Goal: Task Accomplishment & Management: Complete application form

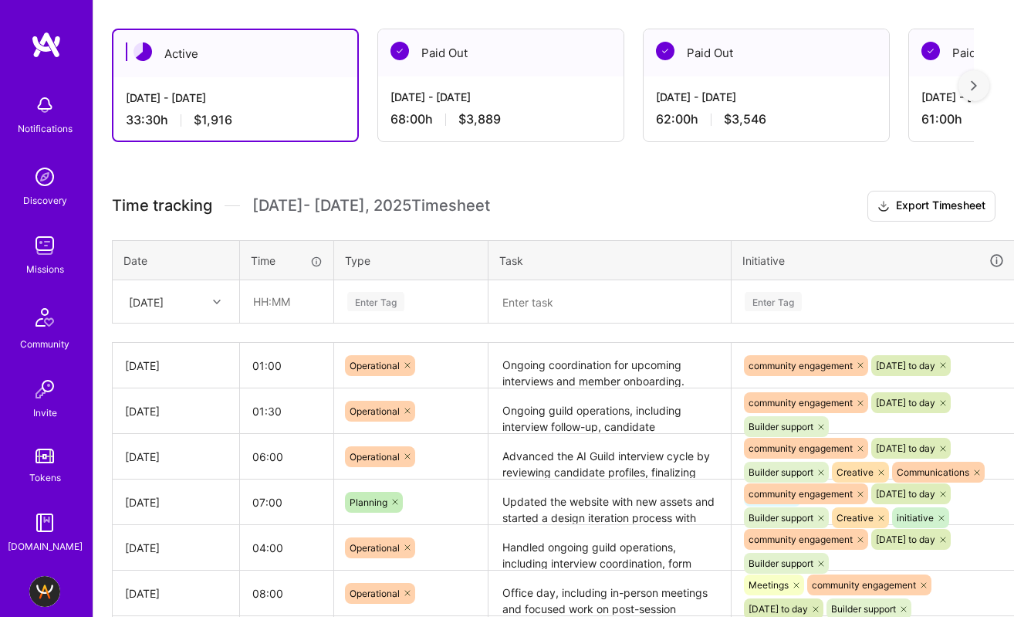
scroll to position [344, 0]
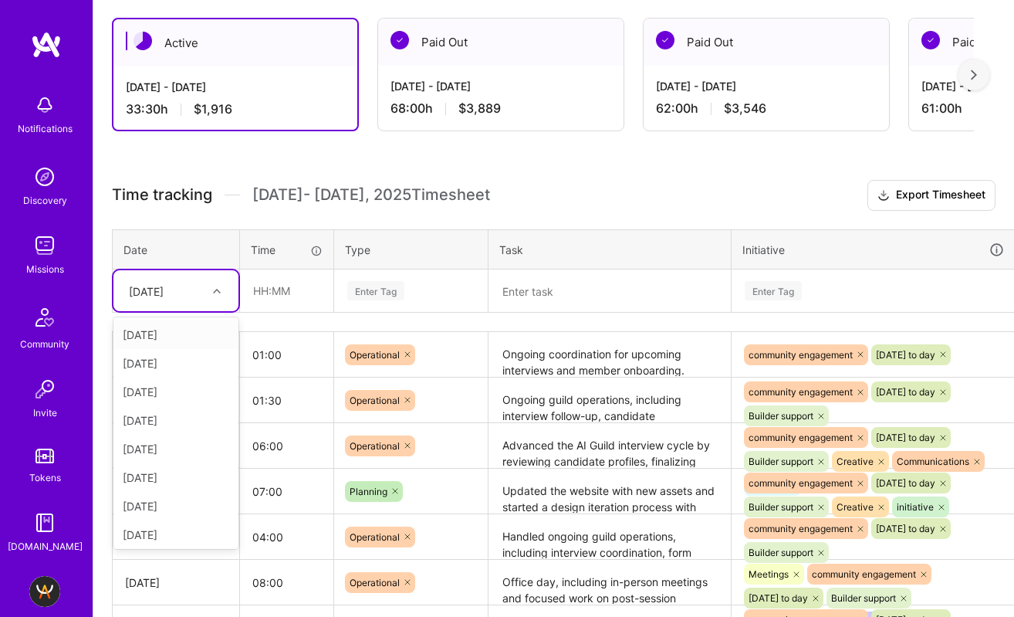
click at [184, 307] on div "[DATE]" at bounding box center [175, 290] width 125 height 41
click at [164, 296] on div "[DATE]" at bounding box center [146, 291] width 35 height 16
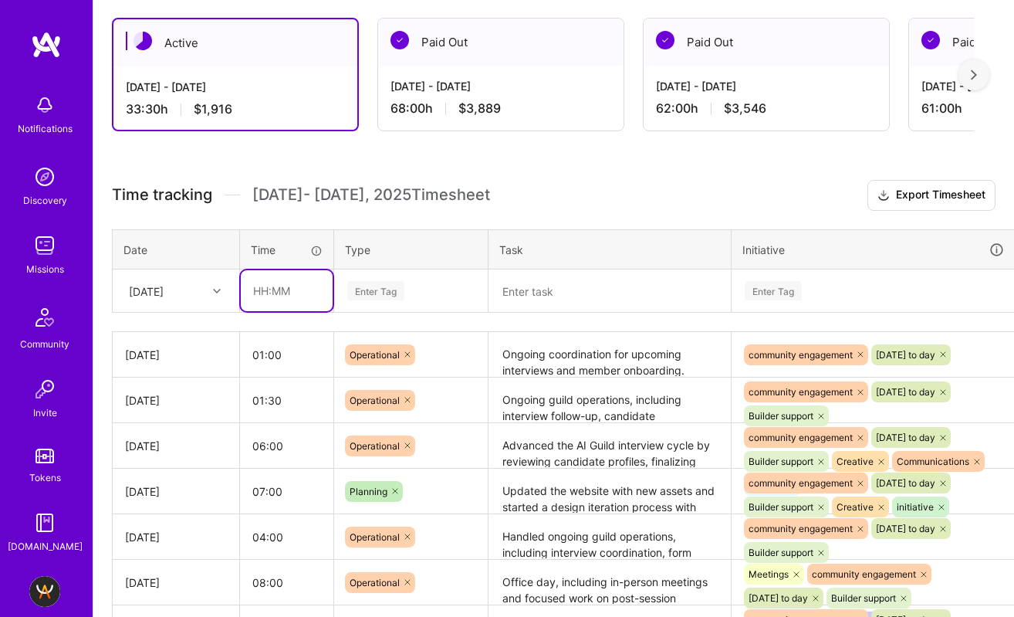
click at [259, 293] on input "text" at bounding box center [287, 290] width 92 height 41
type input "05:30"
click at [404, 290] on div "Enter Tag" at bounding box center [375, 291] width 57 height 24
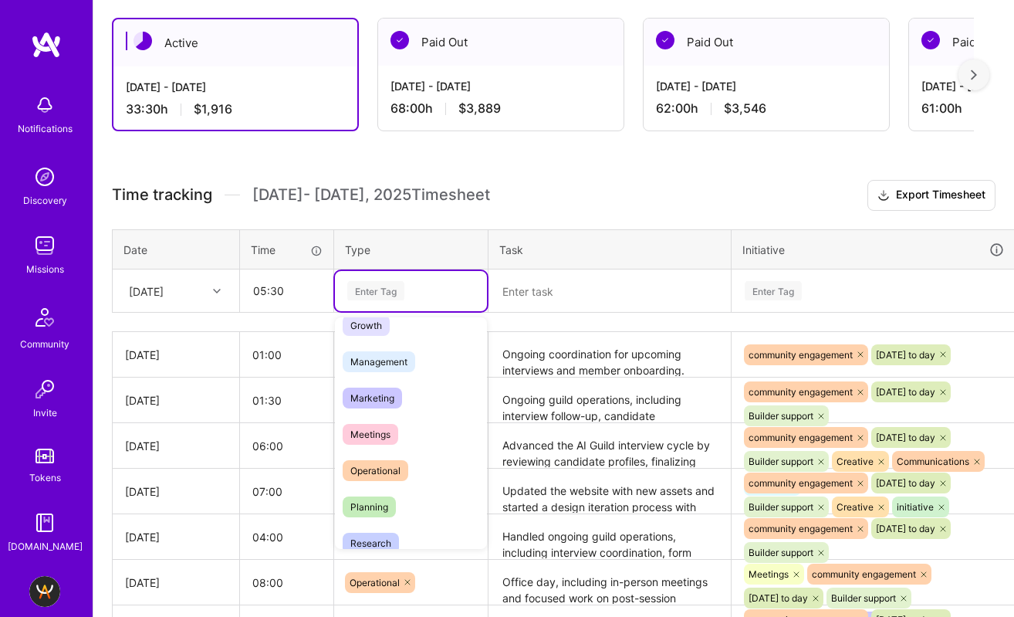
scroll to position [182, 0]
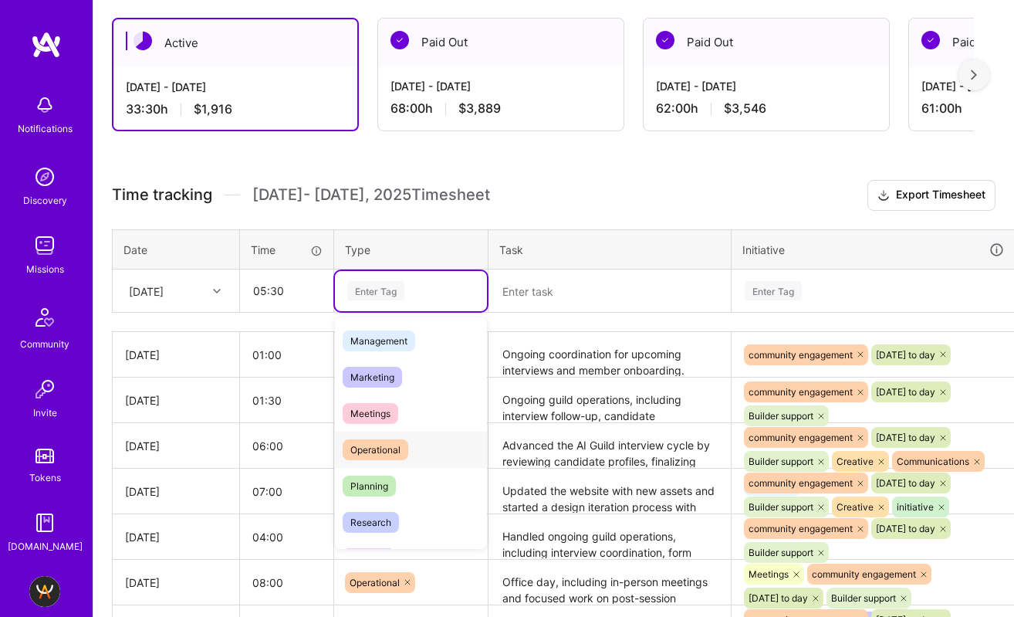
click at [401, 452] on span "Operational" at bounding box center [376, 449] width 66 height 21
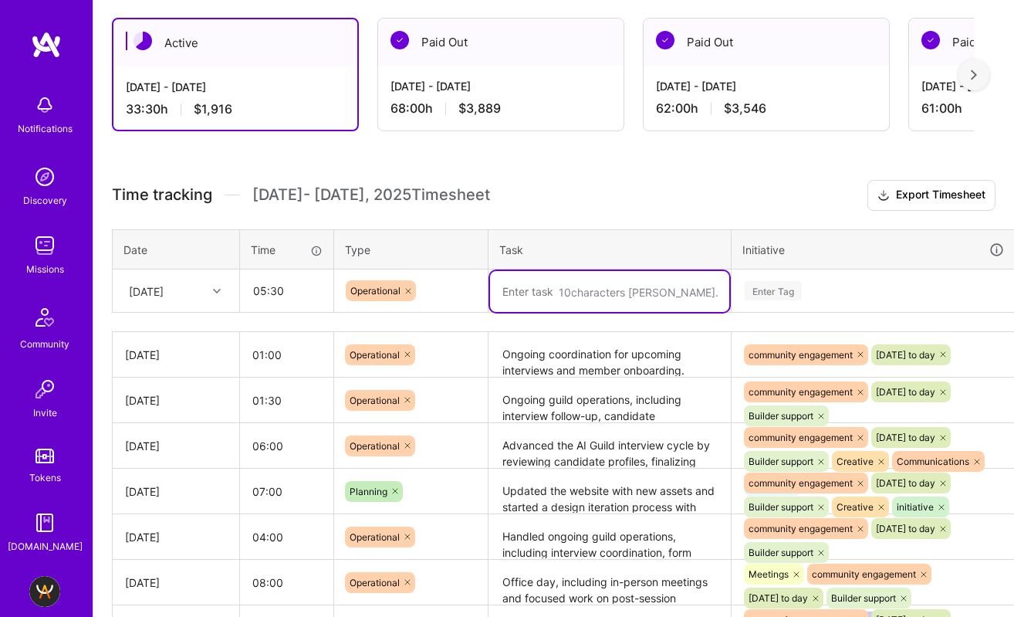
click at [534, 293] on textarea at bounding box center [609, 291] width 239 height 41
paste textarea "I focused on advancing multiple guild-related processes, ensuring smooth coordi…"
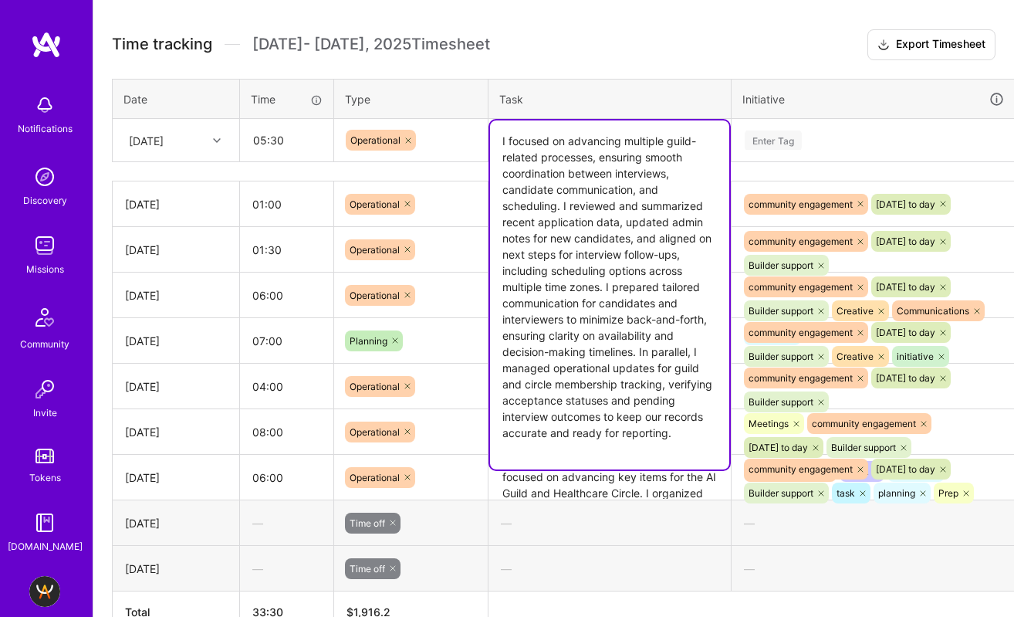
scroll to position [496, 0]
type textarea "I focused on advancing multiple guild-related processes, ensuring smooth coordi…"
click at [841, 151] on div "Enter Tag" at bounding box center [874, 140] width 283 height 40
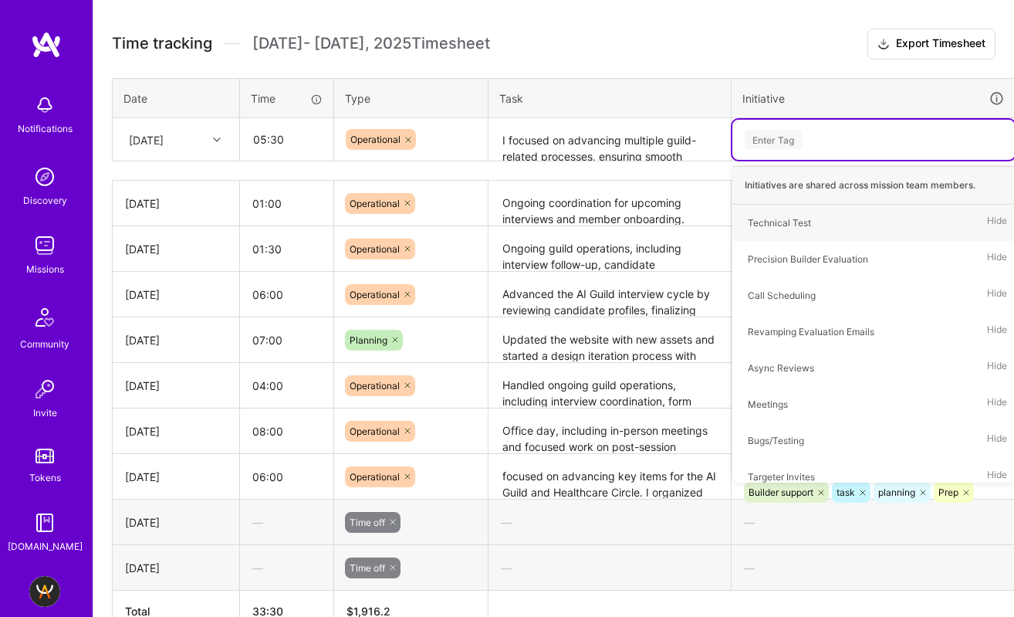
click at [834, 145] on div "Enter Tag" at bounding box center [873, 139] width 261 height 19
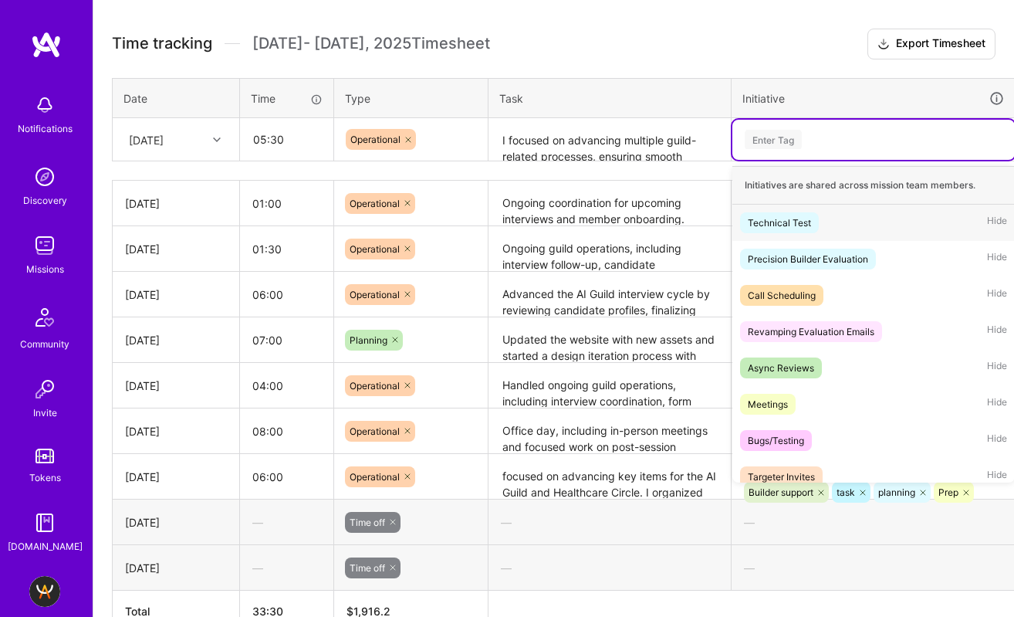
click at [813, 127] on div "Enter Tag" at bounding box center [874, 140] width 283 height 40
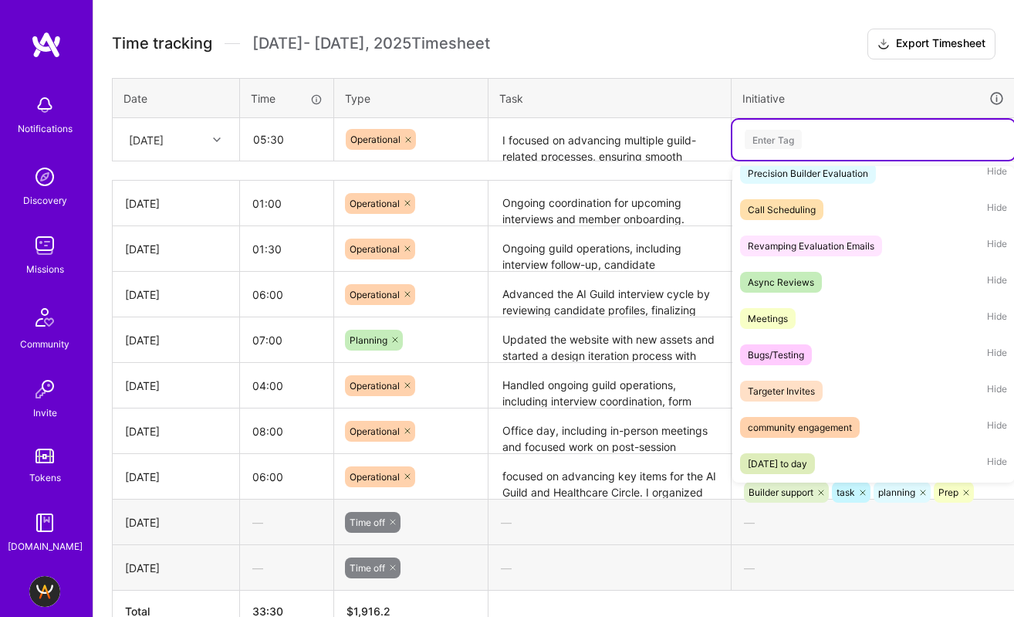
scroll to position [154, 0]
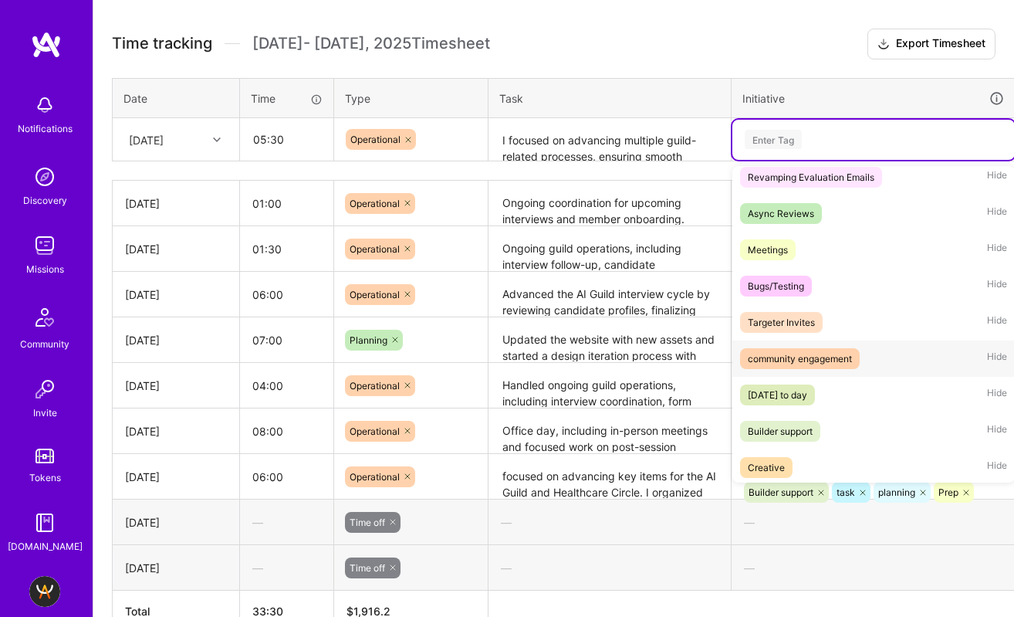
click at [820, 359] on div "community engagement" at bounding box center [800, 358] width 104 height 16
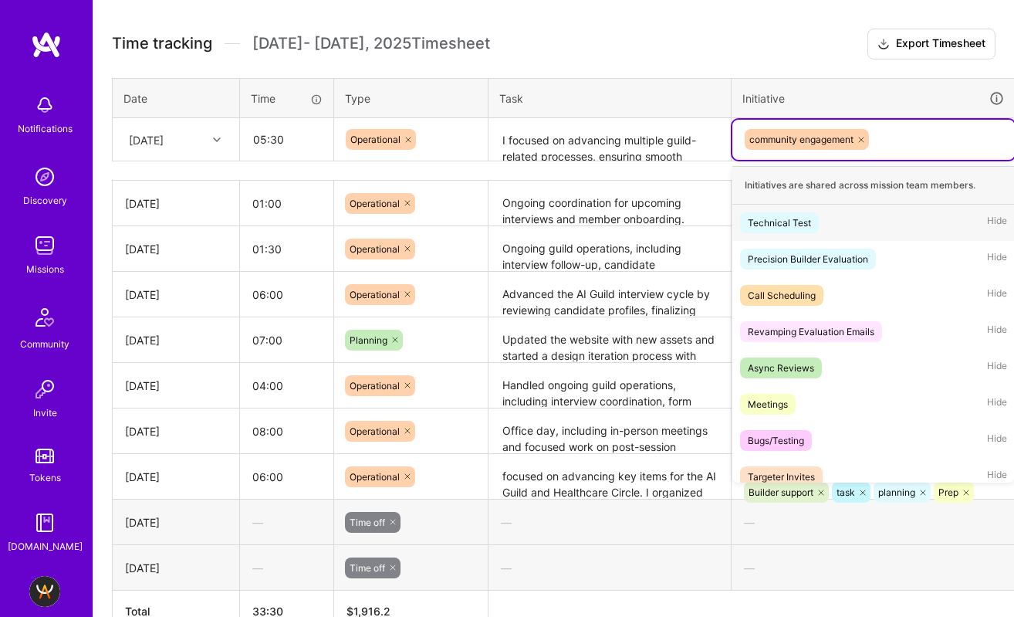
click at [910, 146] on div "community engagement" at bounding box center [873, 139] width 261 height 24
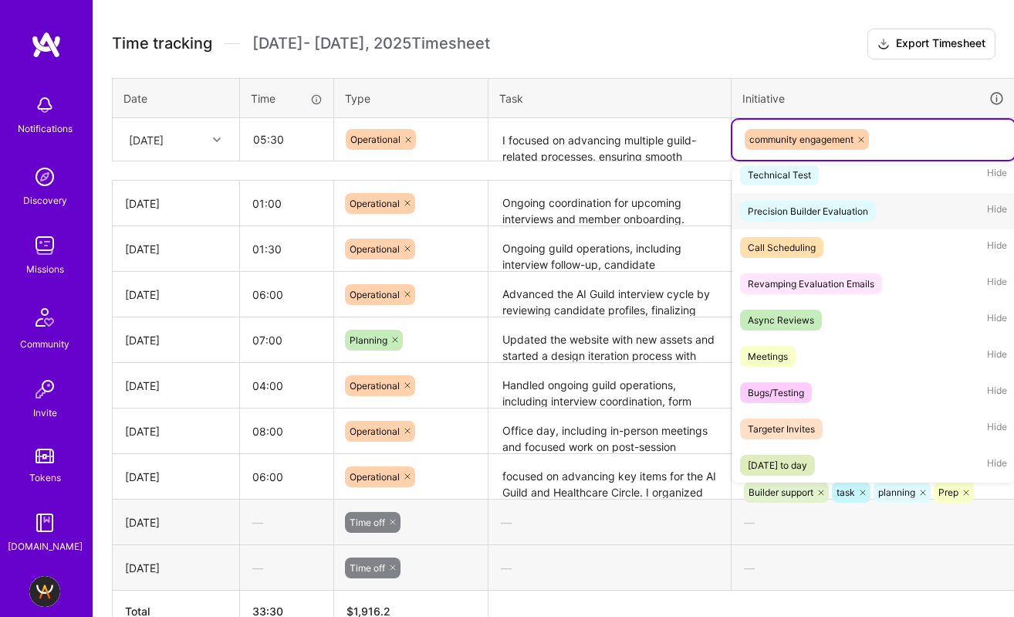
scroll to position [120, 0]
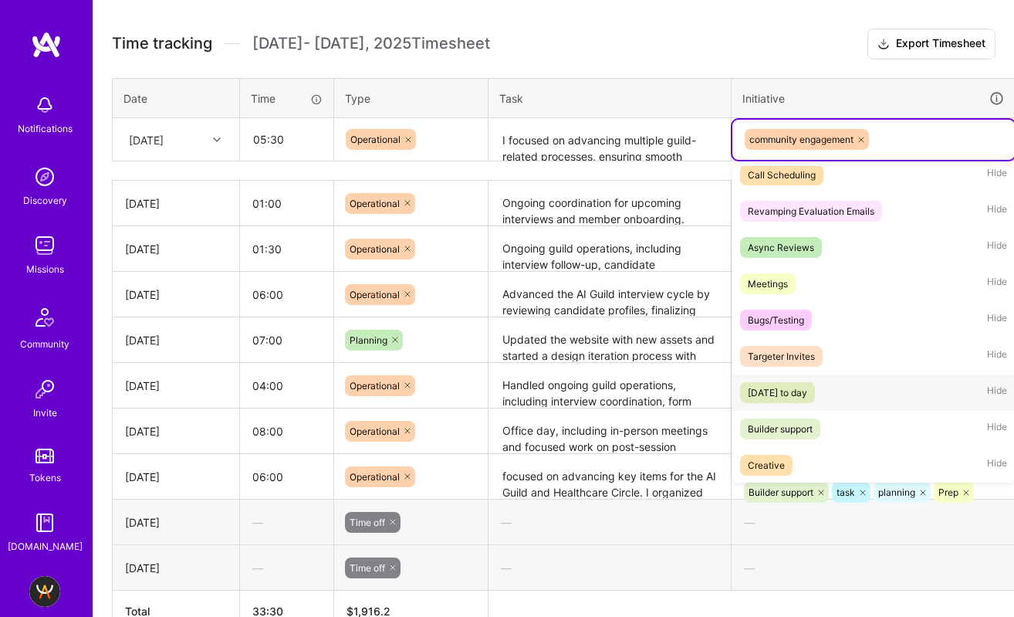
click at [815, 384] on span "[DATE] to day" at bounding box center [777, 392] width 75 height 21
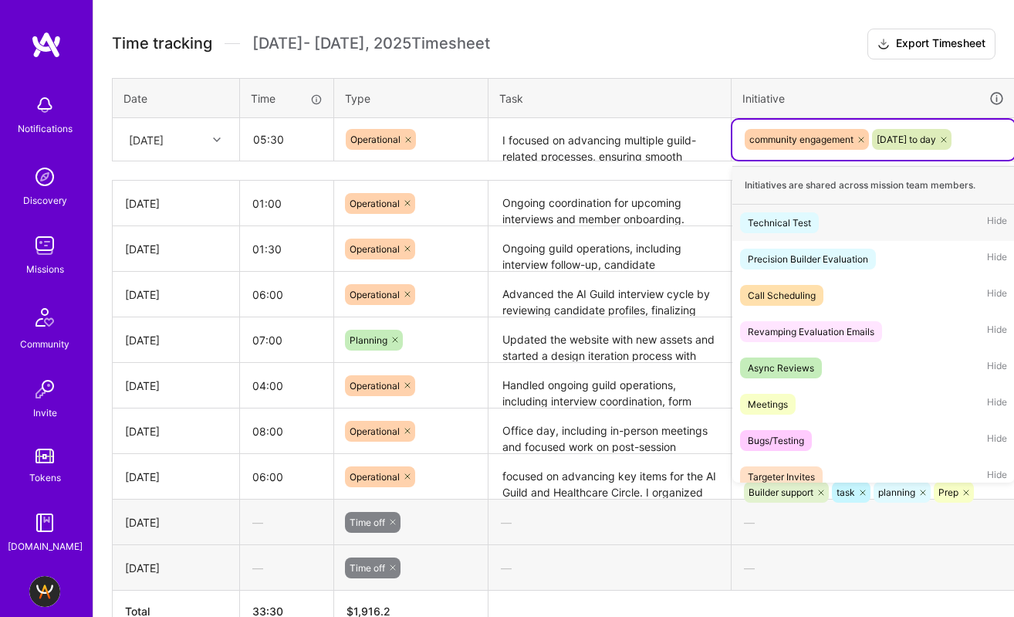
click at [1002, 139] on div "community engagement [DATE] to day" at bounding box center [873, 139] width 261 height 24
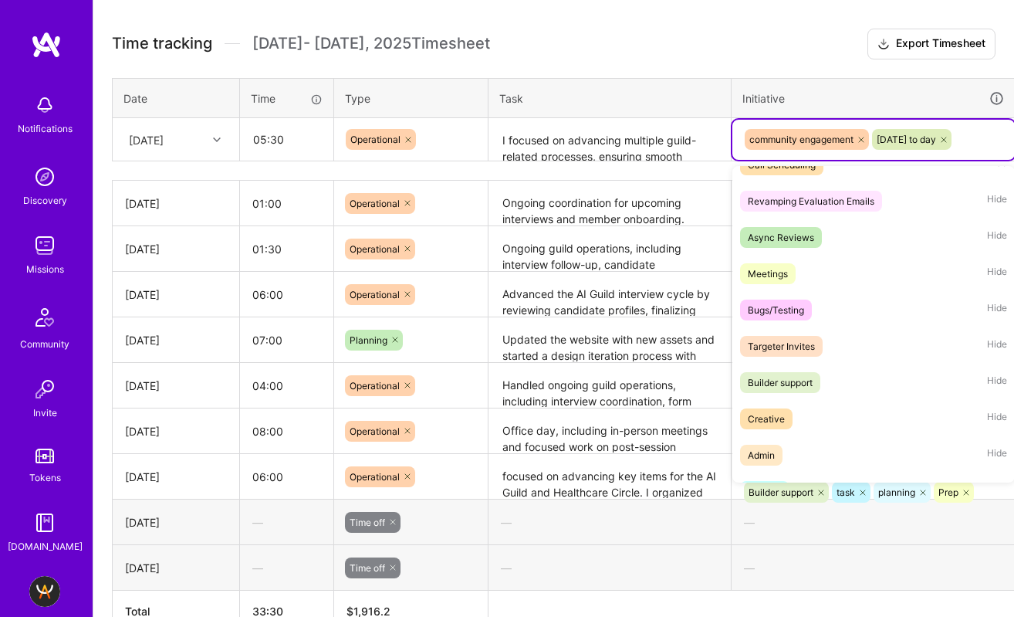
scroll to position [171, 0]
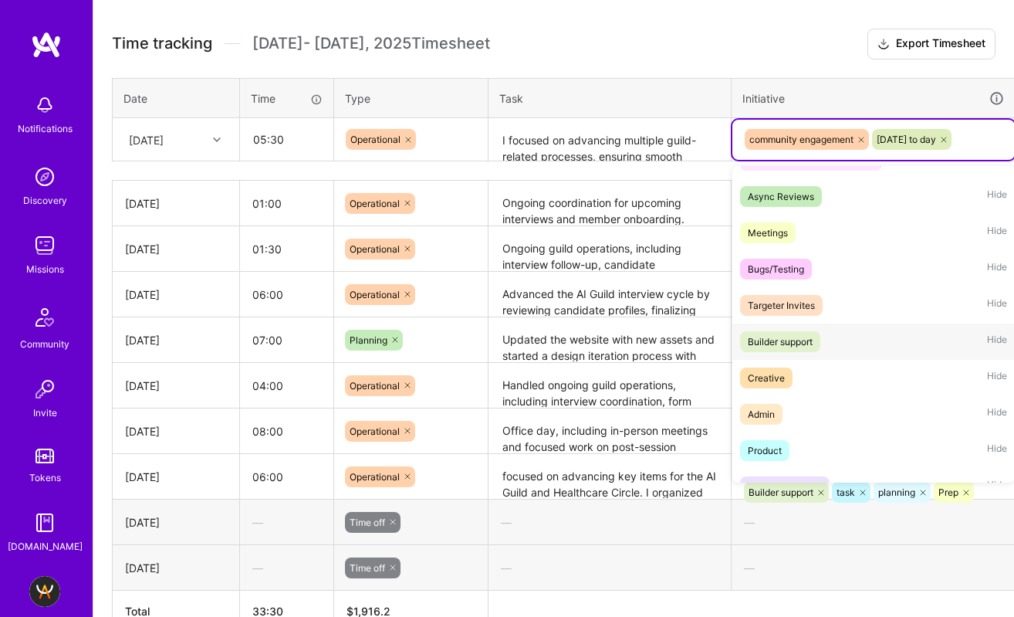
click at [791, 344] on div "Builder support" at bounding box center [780, 341] width 65 height 16
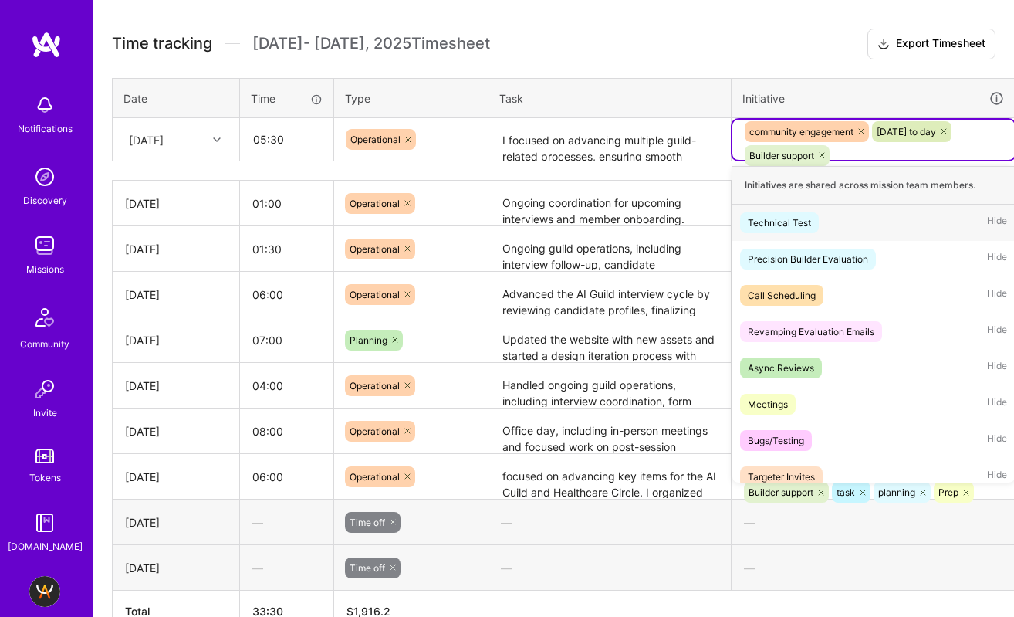
click at [861, 147] on div "community engagement [DATE] to day Builder support" at bounding box center [873, 144] width 261 height 48
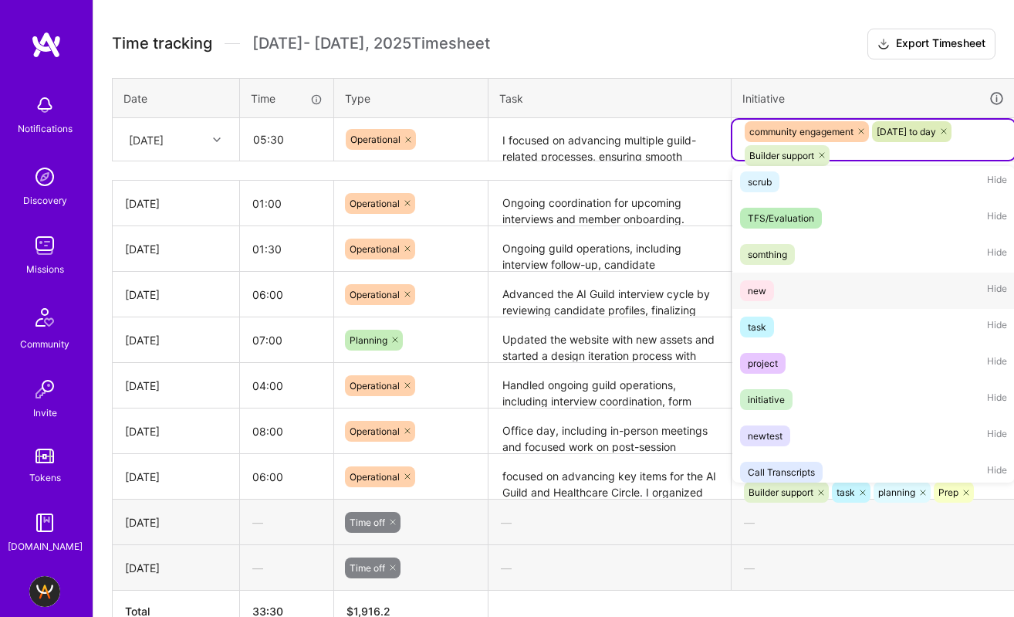
scroll to position [555, 0]
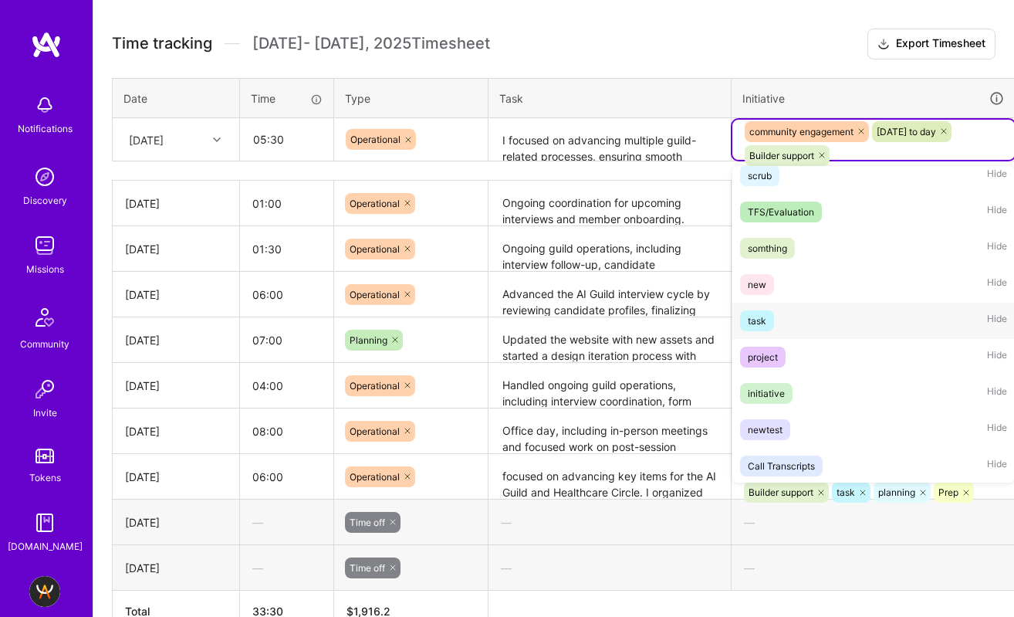
click at [832, 327] on div "task Hide" at bounding box center [874, 321] width 283 height 36
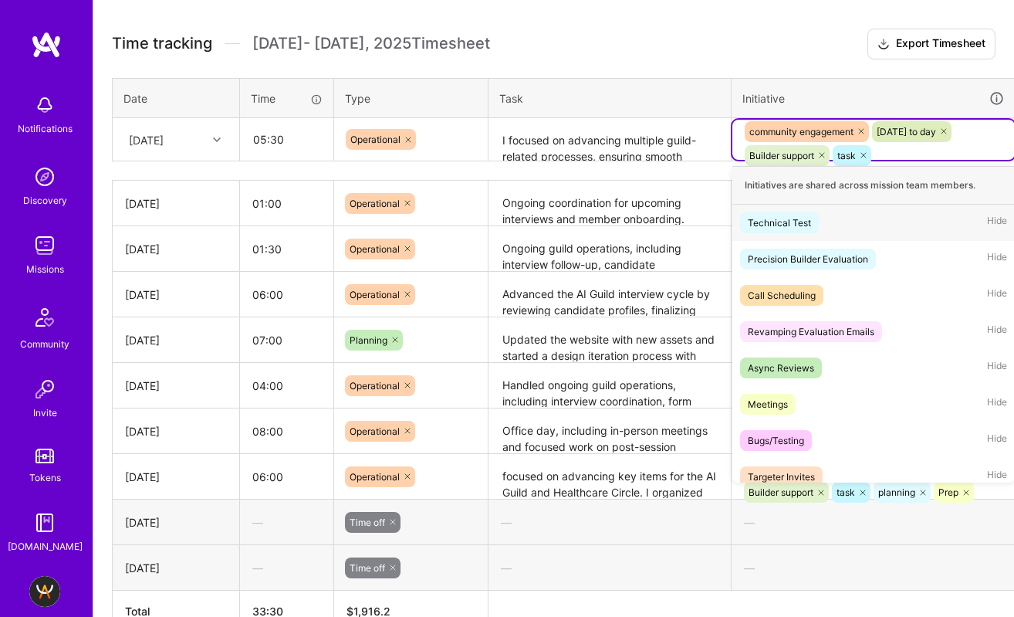
click at [935, 144] on div "community engagement [DATE] to day Builder support task" at bounding box center [873, 144] width 261 height 48
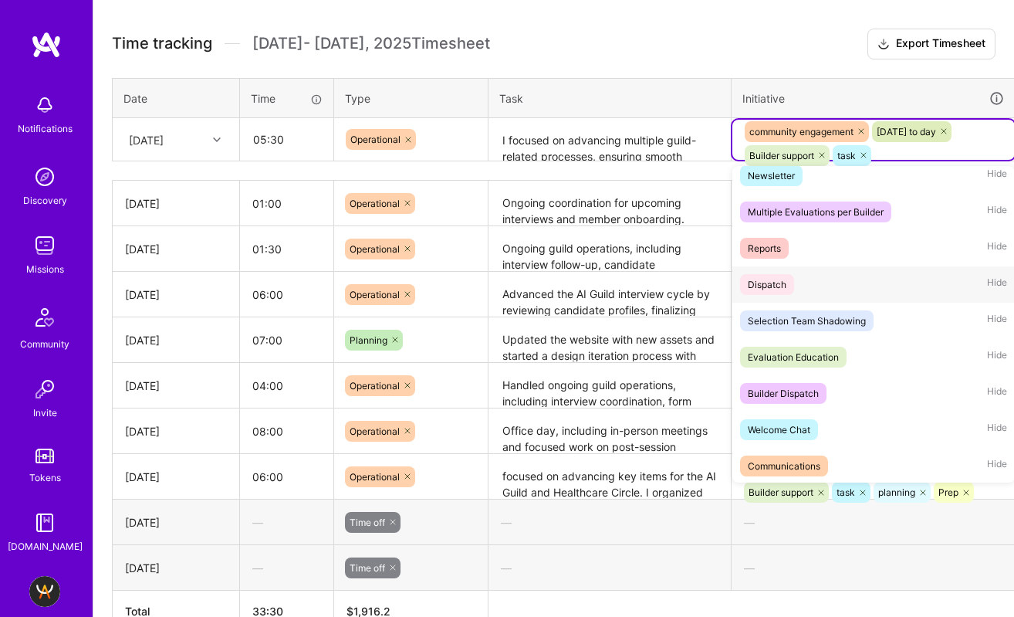
scroll to position [919, 0]
click at [807, 253] on div "Reports Hide" at bounding box center [874, 246] width 283 height 36
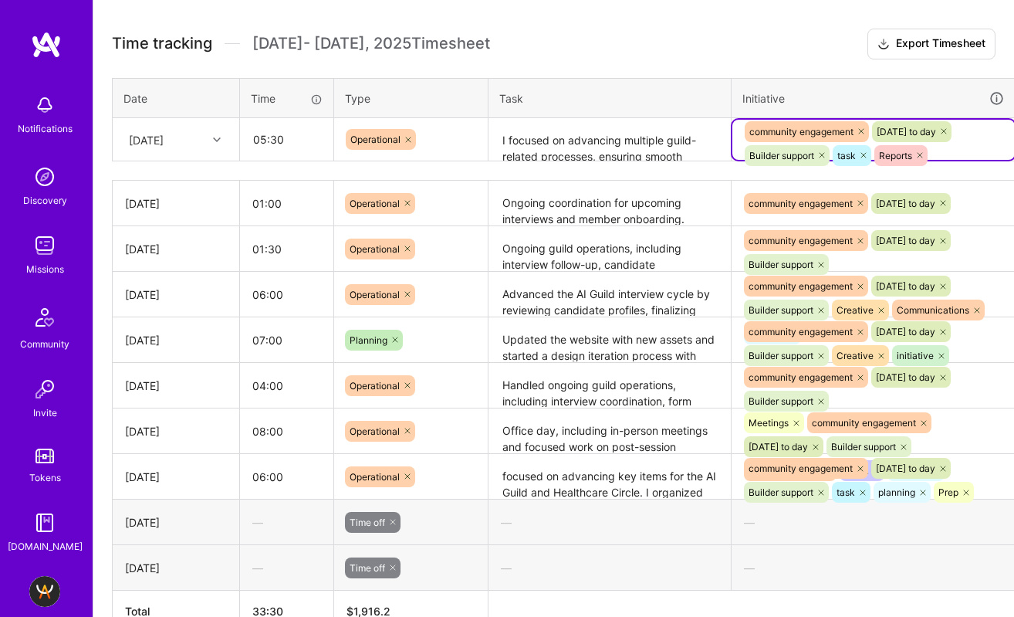
click at [944, 157] on div "community engagement [DATE] to day Builder support task Reports" at bounding box center [873, 144] width 261 height 48
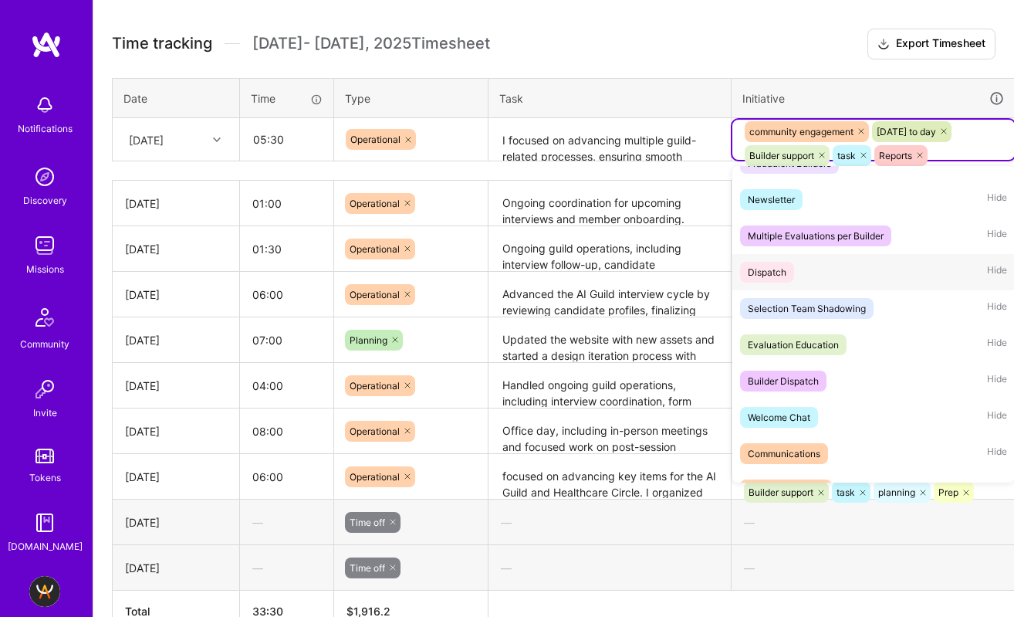
scroll to position [496, 54]
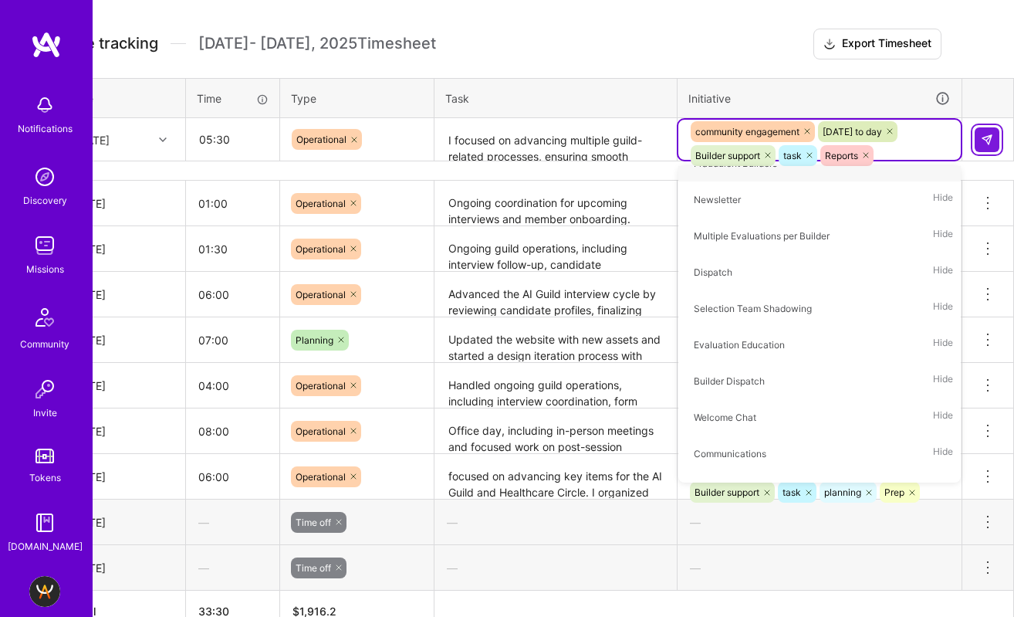
click at [991, 134] on img at bounding box center [987, 140] width 12 height 12
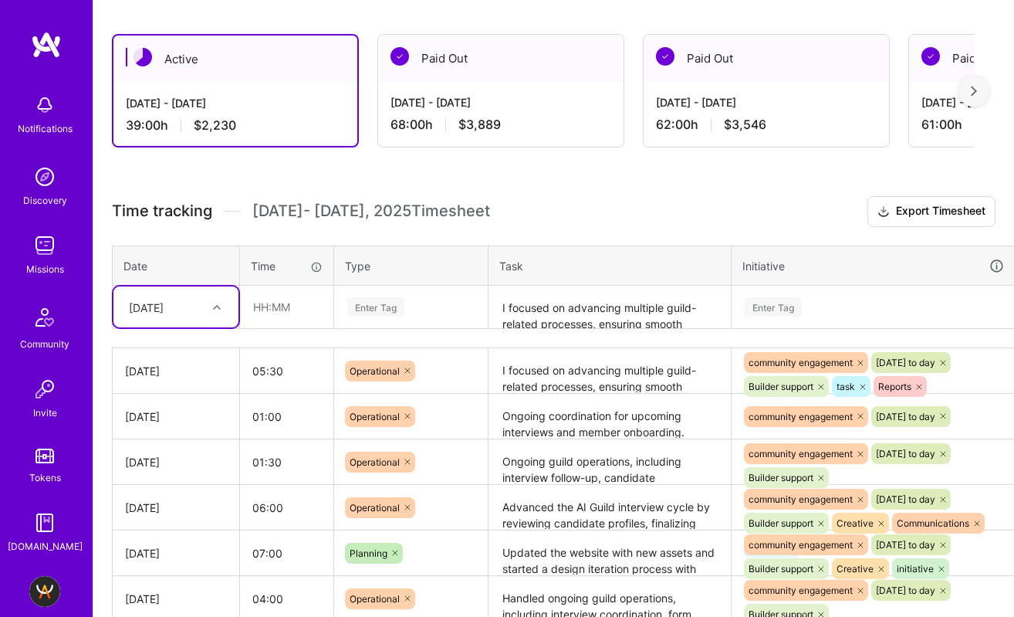
scroll to position [341, 0]
